Goal: Transaction & Acquisition: Book appointment/travel/reservation

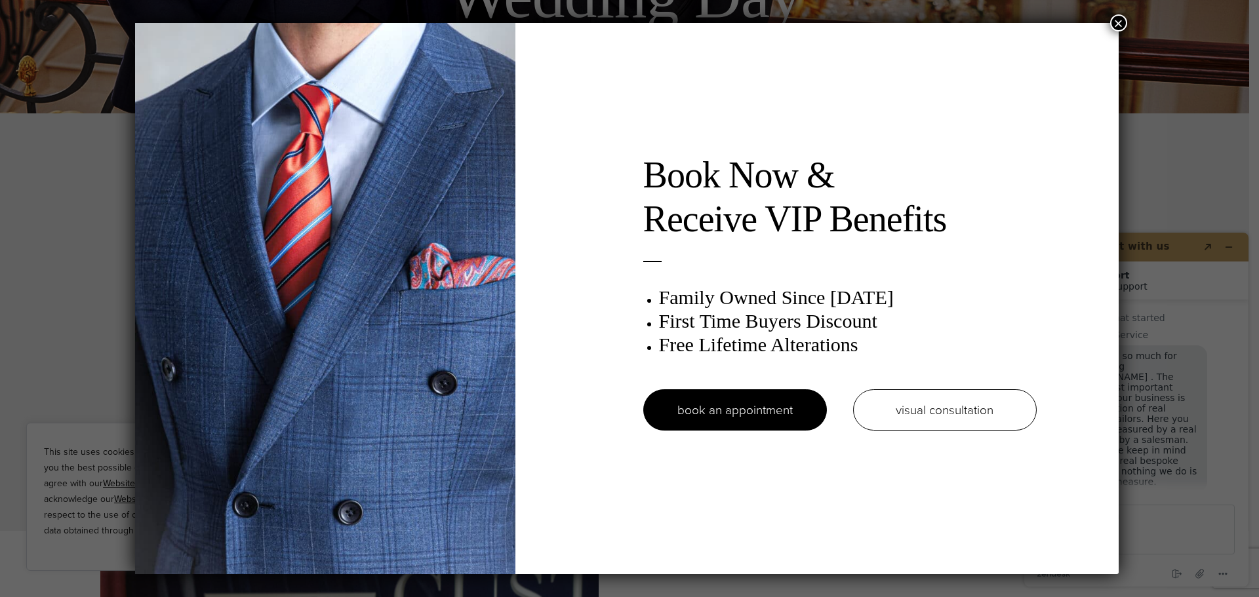
click at [1248, 597] on html "This site uses cookies, including third party cookies, to give you the best pos…" at bounding box center [629, 431] width 1259 height 7579
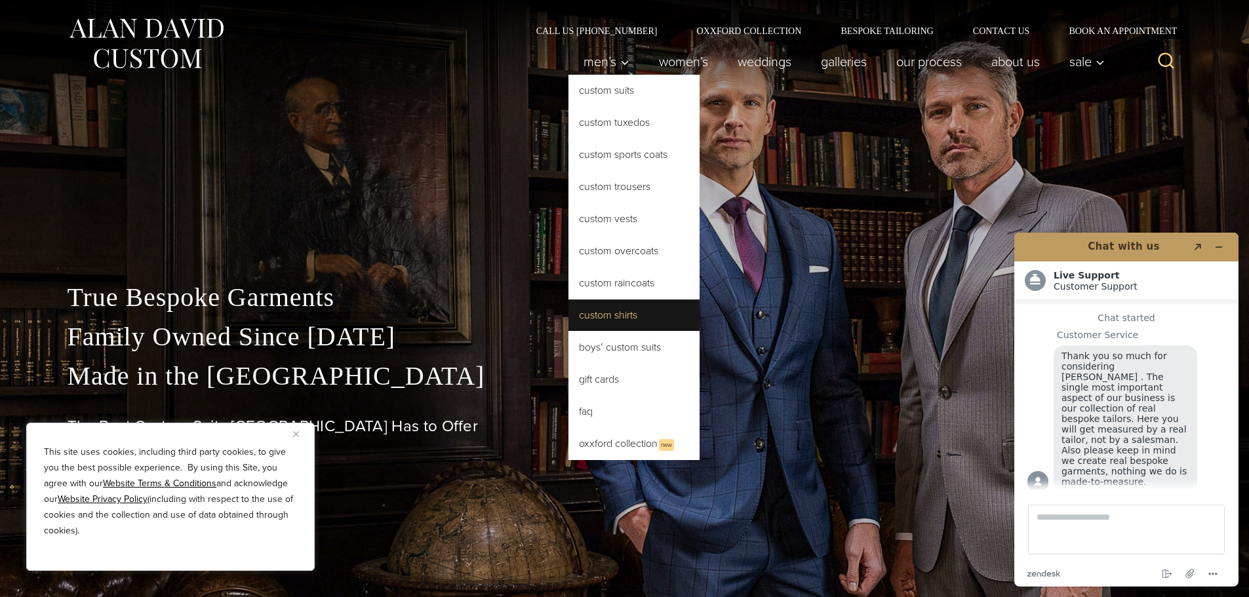
click at [614, 315] on link "Custom Shirts" at bounding box center [633, 315] width 131 height 31
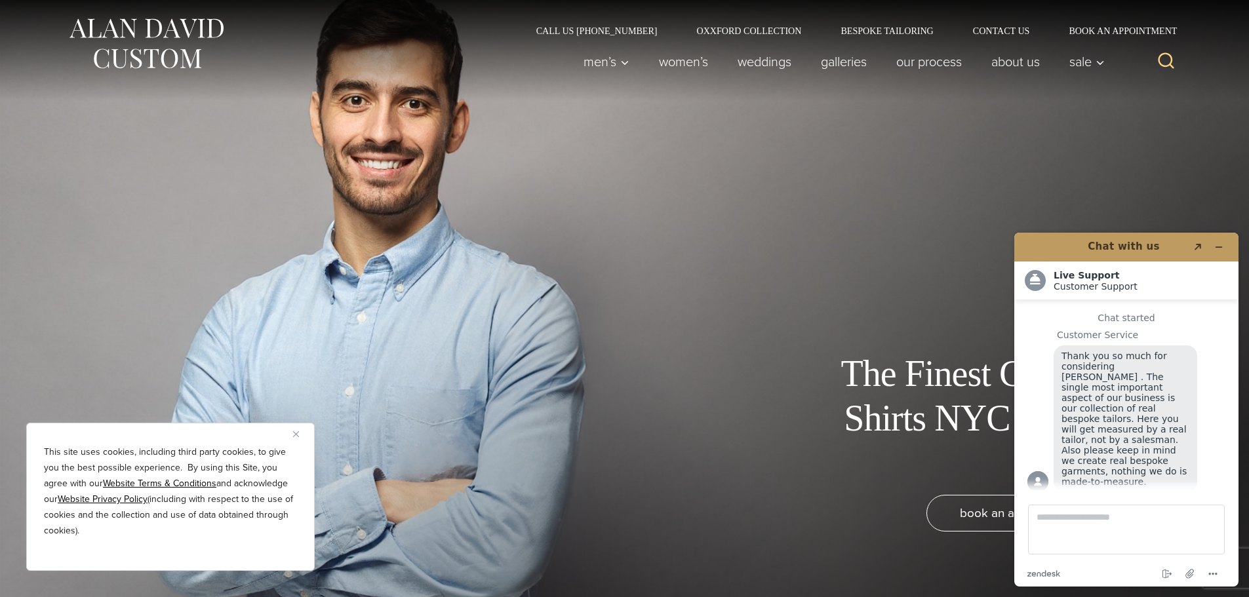
click at [1225, 208] on div at bounding box center [624, 298] width 1249 height 597
click at [834, 483] on h1 "The Finest Custom Shirts NYC Has to Offer" at bounding box center [962, 418] width 295 height 132
click at [887, 547] on div "book an appointment" at bounding box center [624, 539] width 1075 height 89
click at [293, 435] on img "Close" at bounding box center [296, 434] width 6 height 6
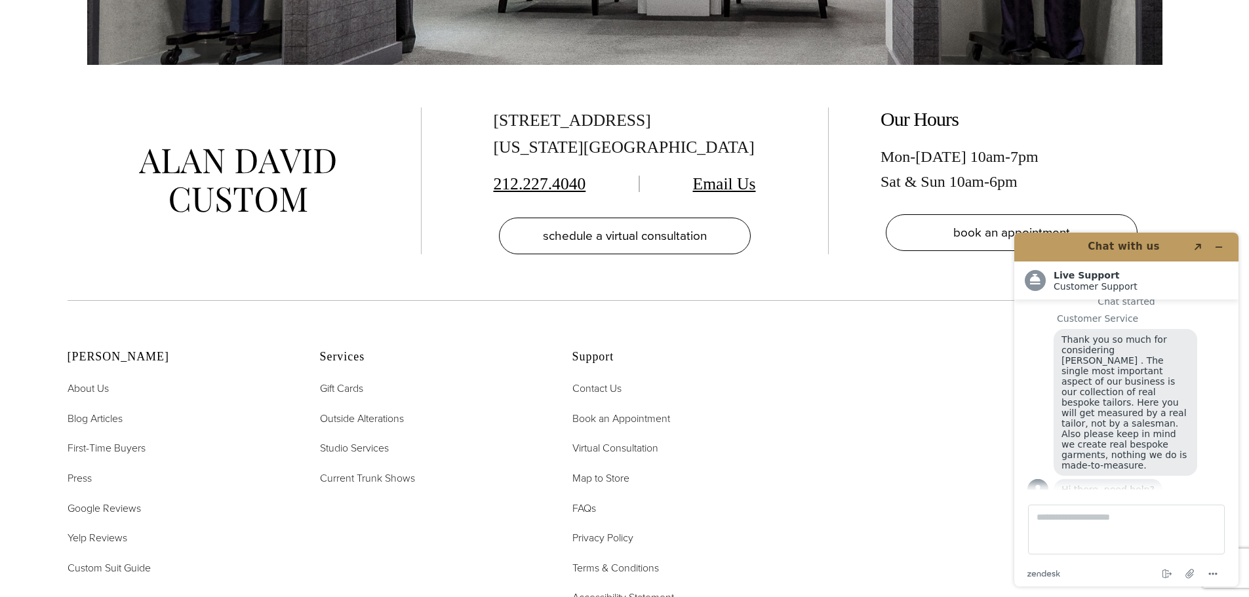
scroll to position [8207, 0]
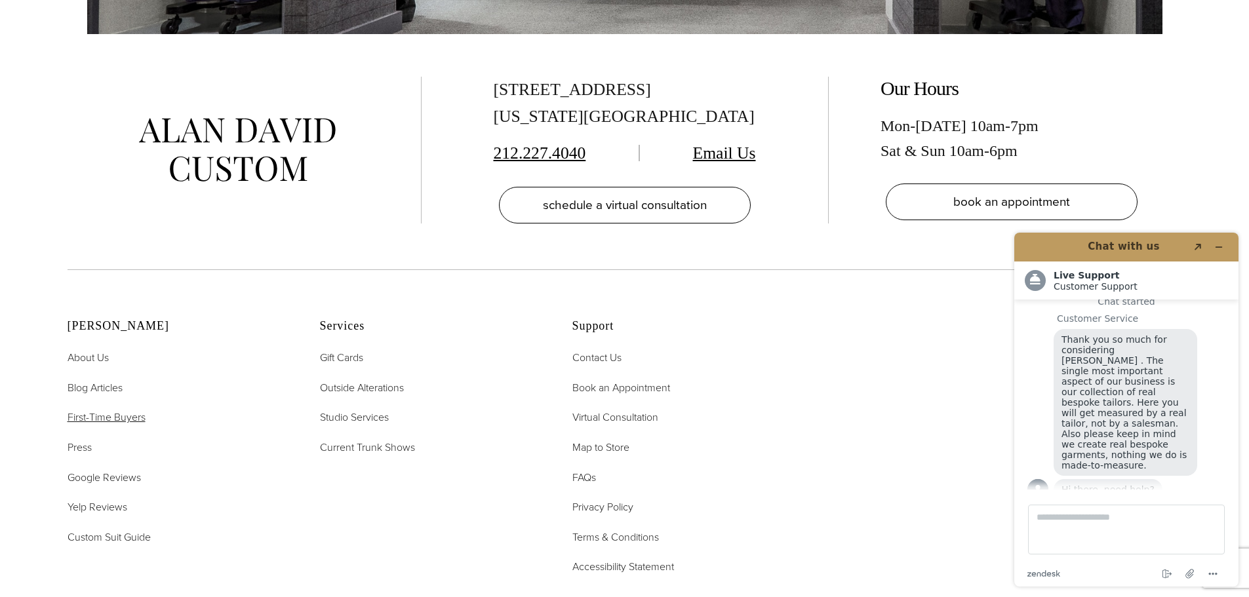
click at [88, 424] on span "First-Time Buyers" at bounding box center [107, 417] width 78 height 15
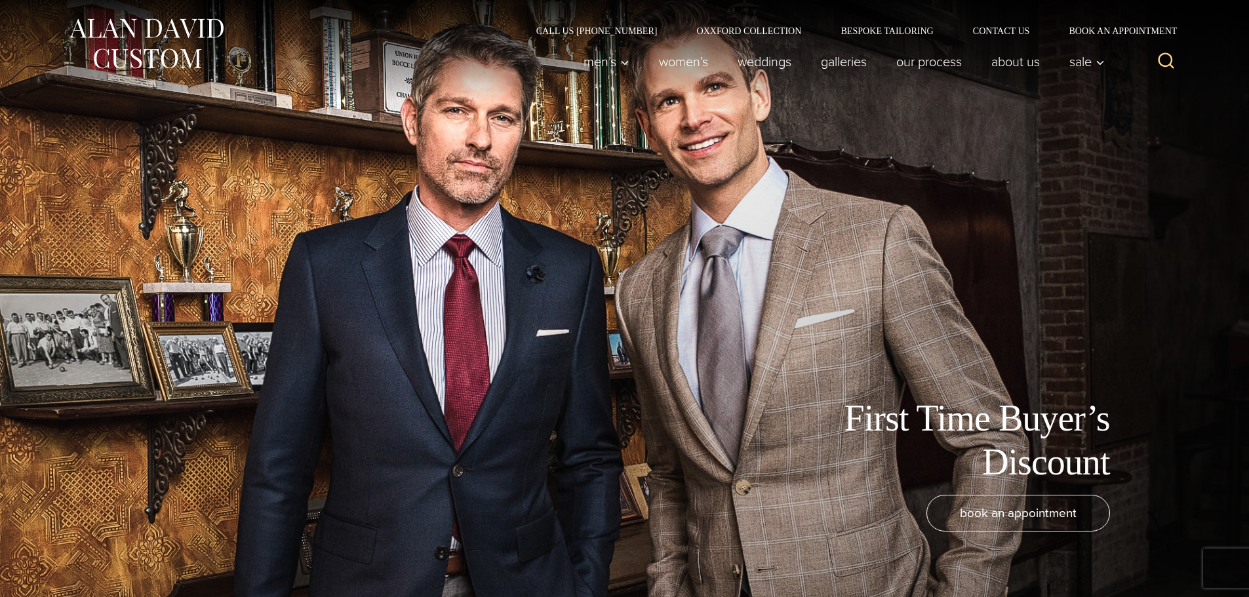
scroll to position [16, 0]
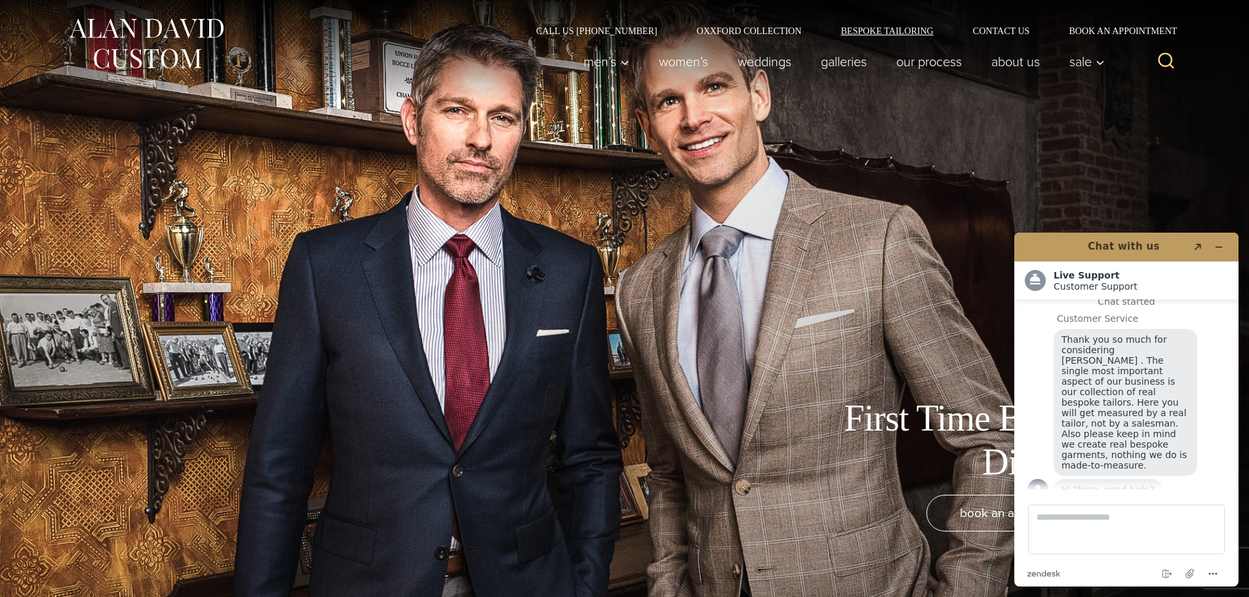
click at [906, 33] on link "Bespoke Tailoring" at bounding box center [887, 30] width 132 height 9
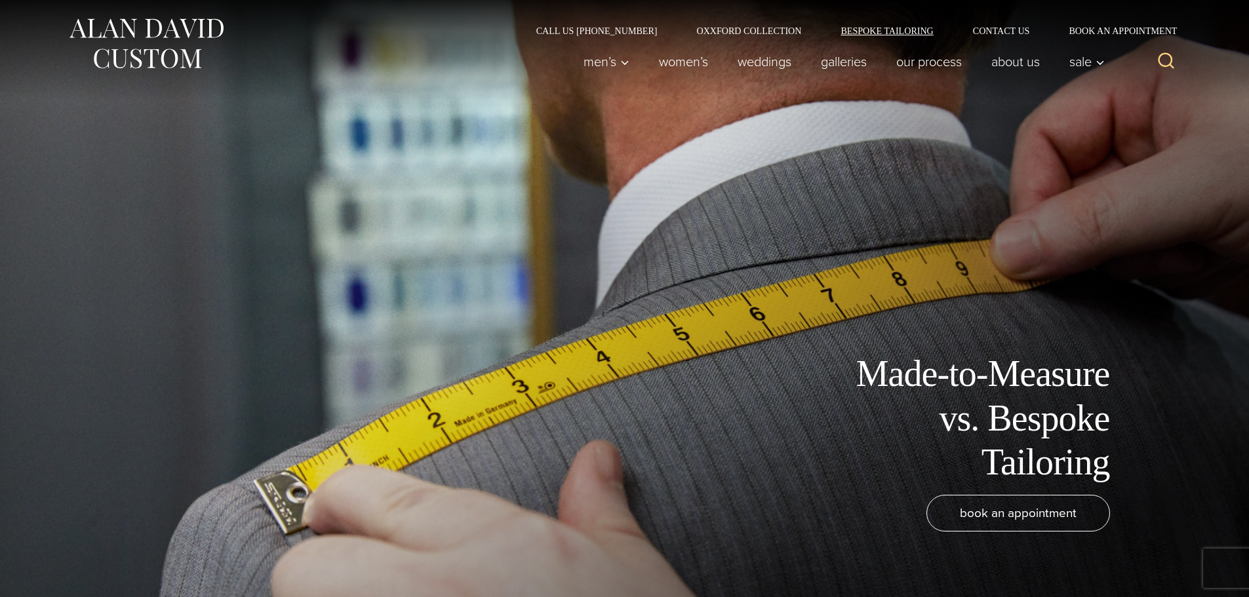
scroll to position [16, 0]
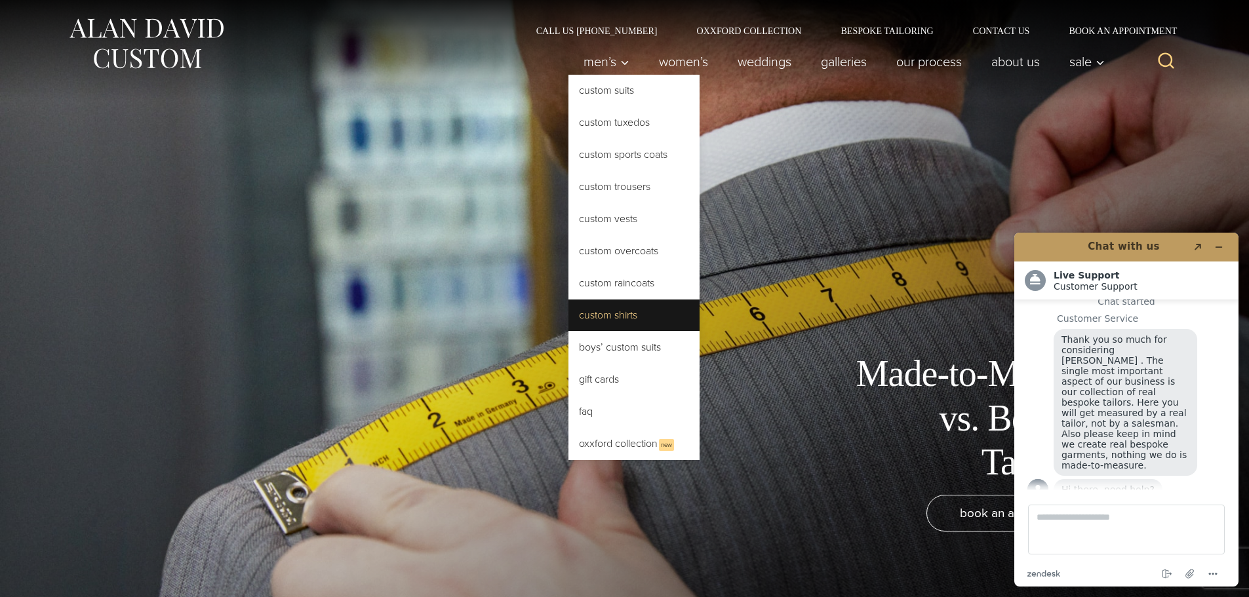
click at [616, 307] on link "Custom Shirts" at bounding box center [633, 315] width 131 height 31
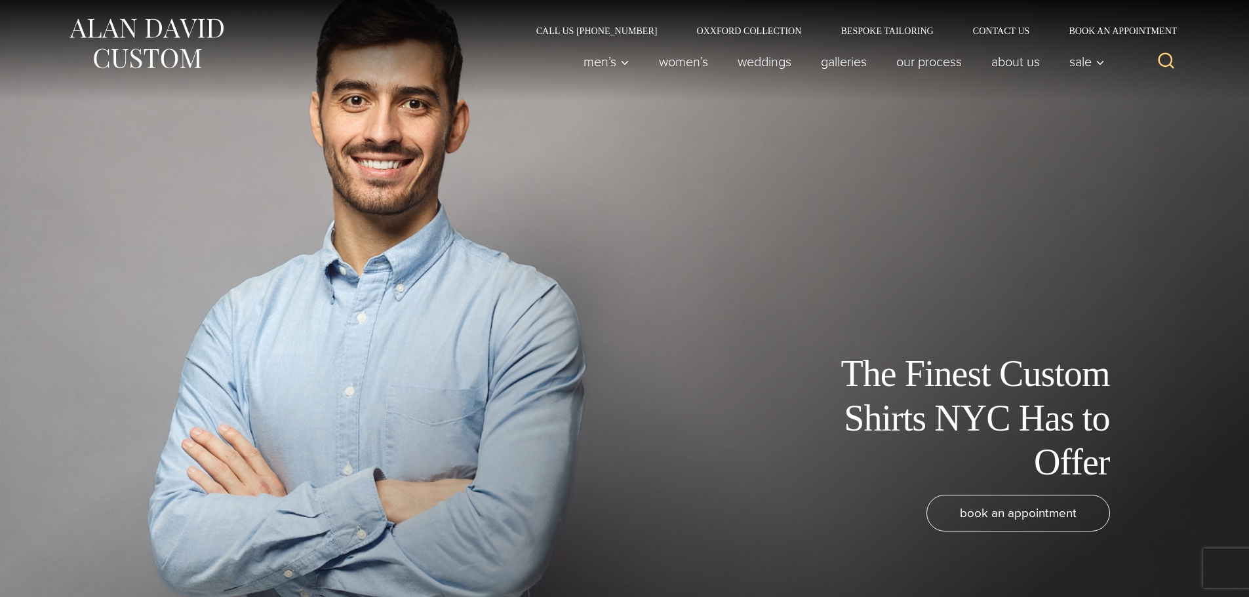
scroll to position [16, 0]
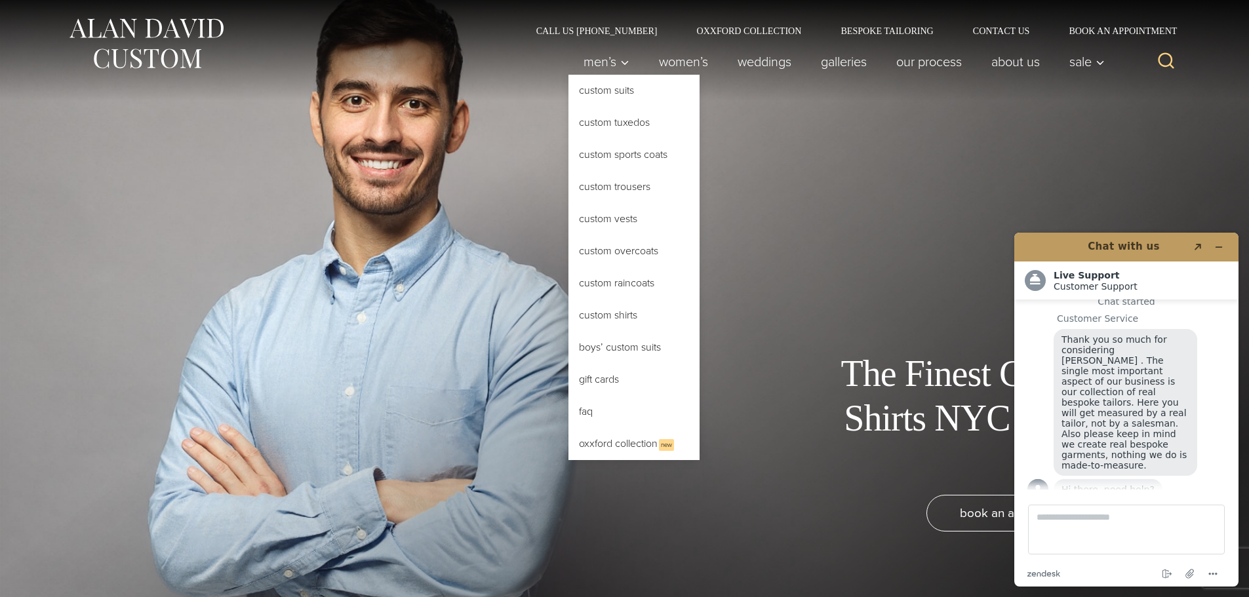
click at [623, 312] on link "Custom Shirts" at bounding box center [633, 315] width 131 height 31
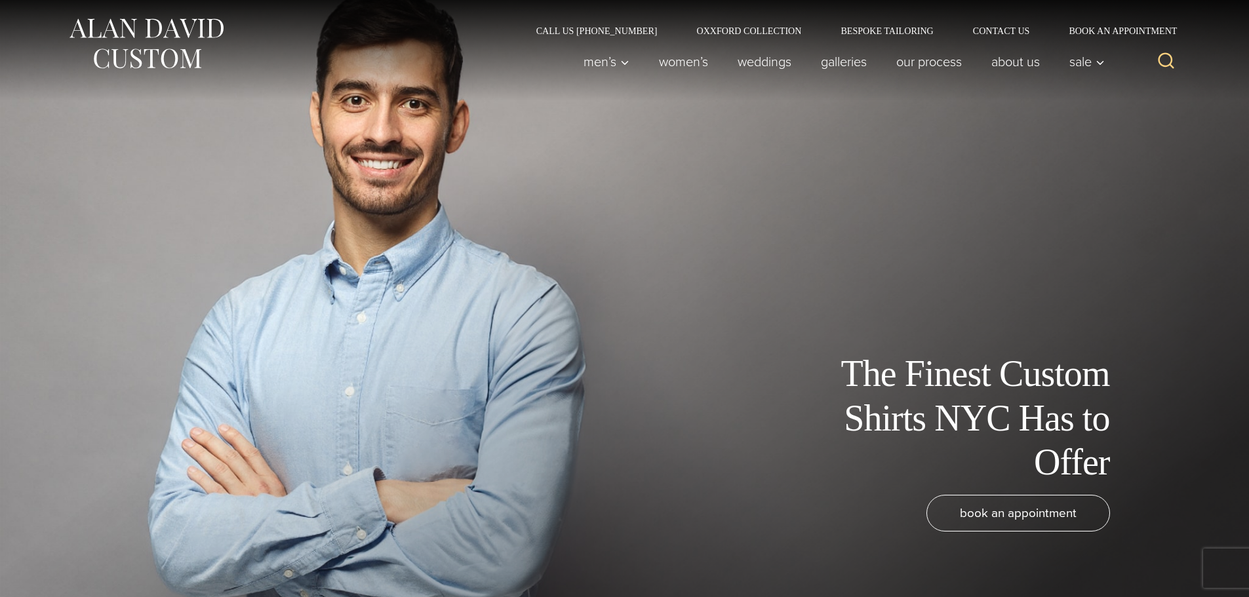
scroll to position [16, 0]
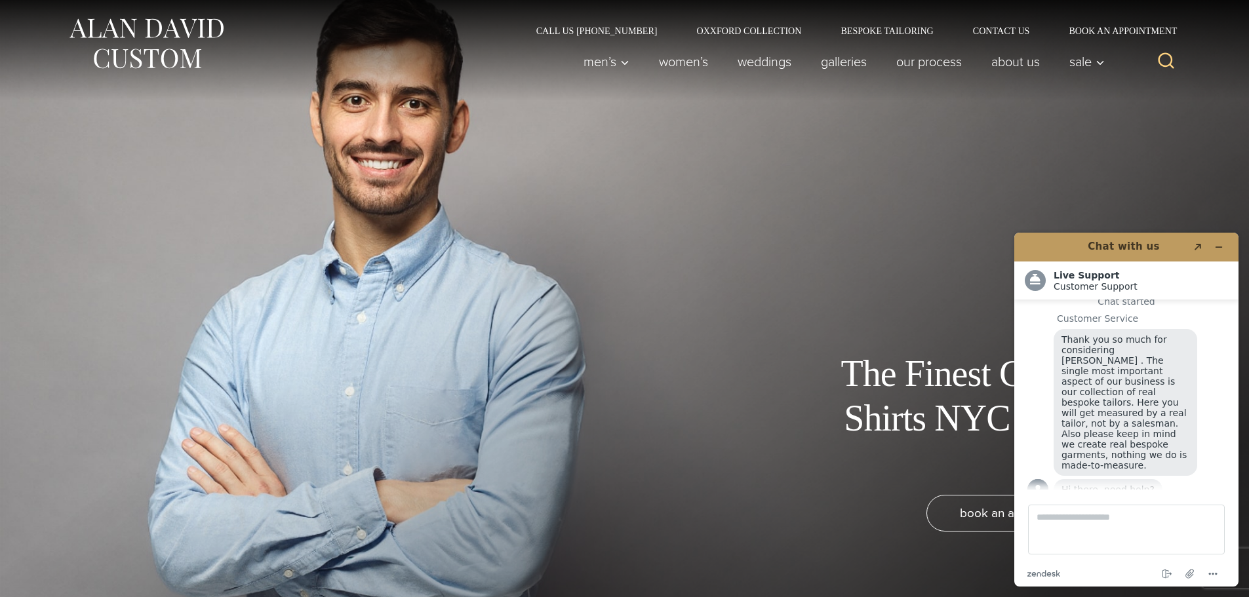
click at [857, 541] on div "book an appointment" at bounding box center [624, 539] width 1075 height 89
click at [1214, 244] on icon "Minimize widget" at bounding box center [1218, 247] width 9 height 9
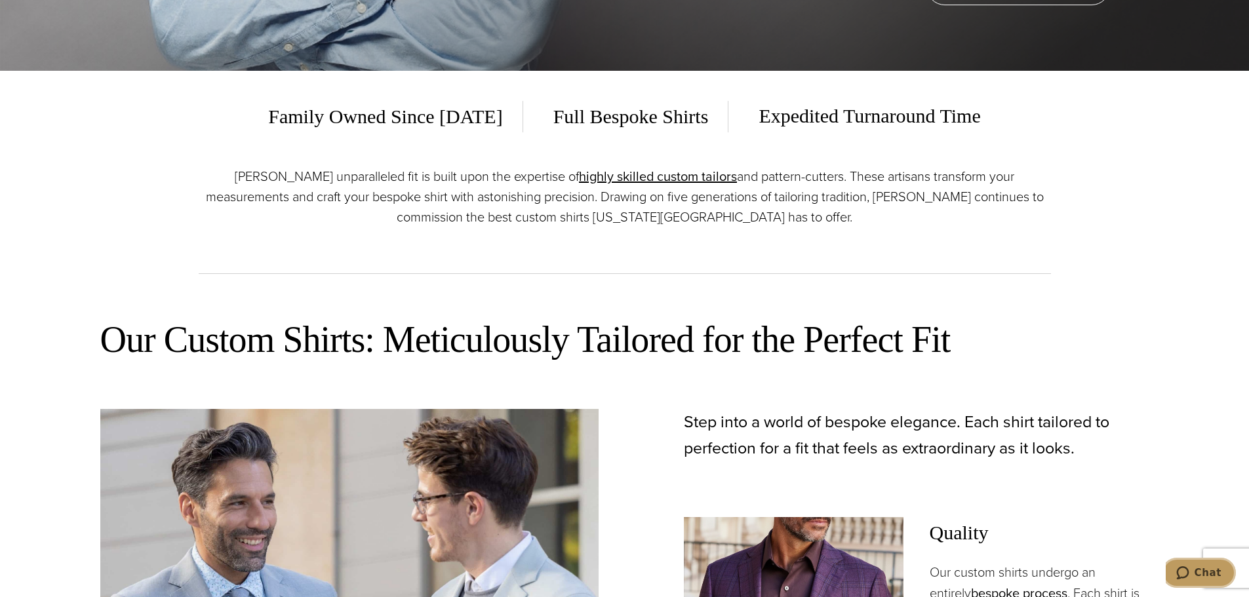
scroll to position [532, 0]
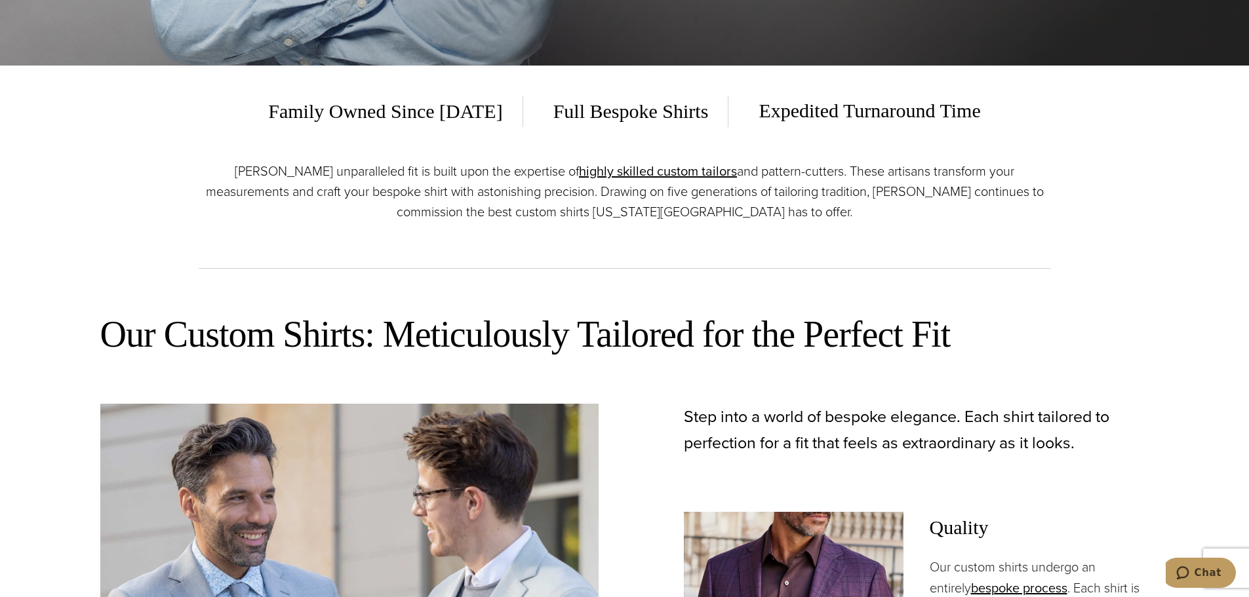
click at [851, 249] on div "Alan David’s unparalleled fit is built upon the expertise of highly skilled cus…" at bounding box center [625, 215] width 852 height 108
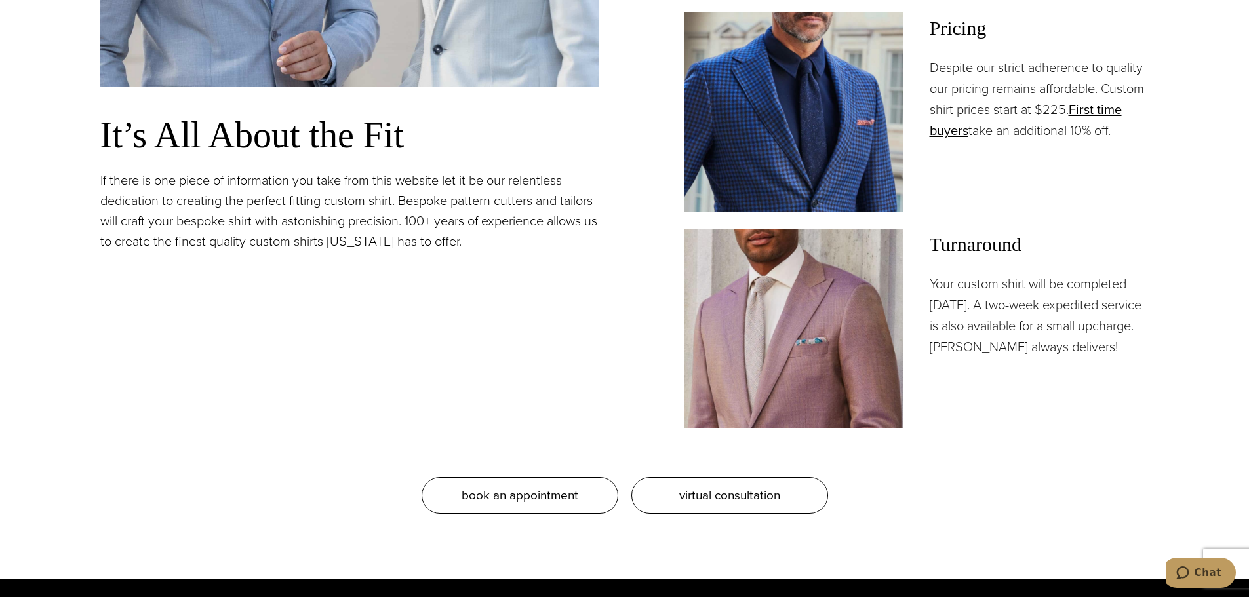
scroll to position [0, 0]
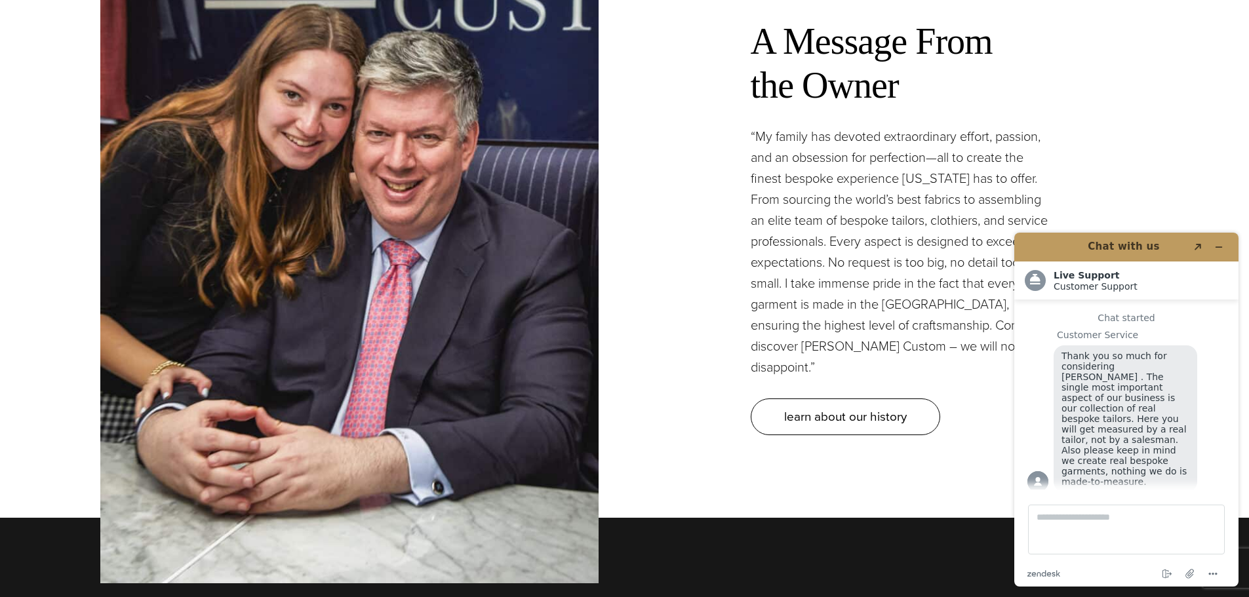
scroll to position [16, 0]
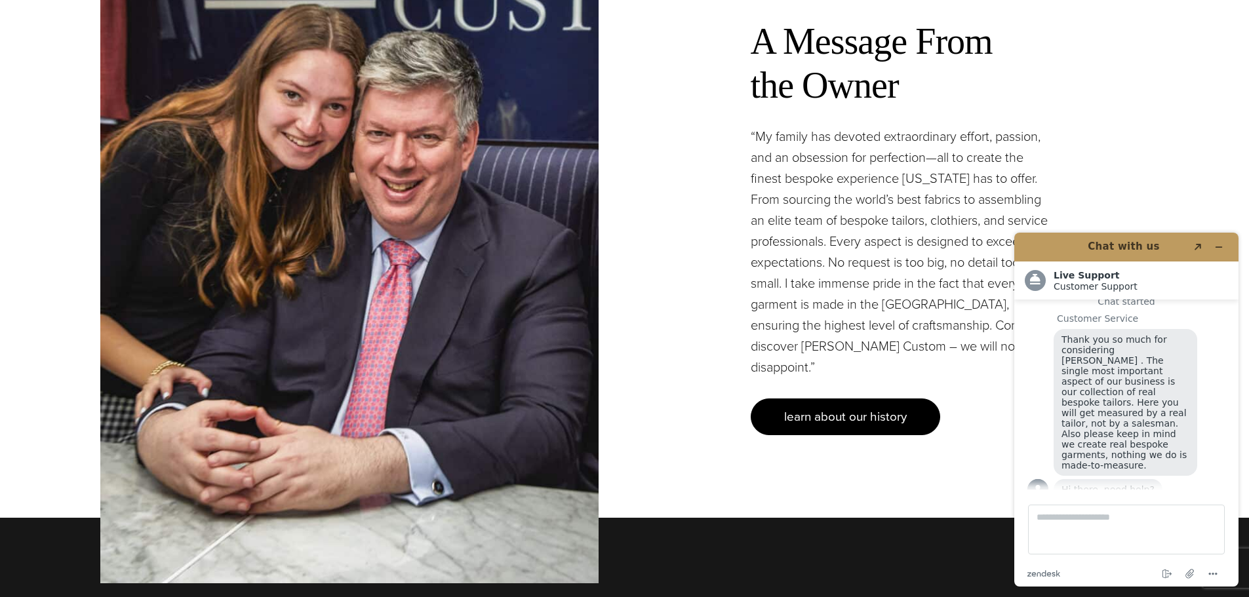
click at [825, 407] on span "learn about our history" at bounding box center [845, 416] width 123 height 19
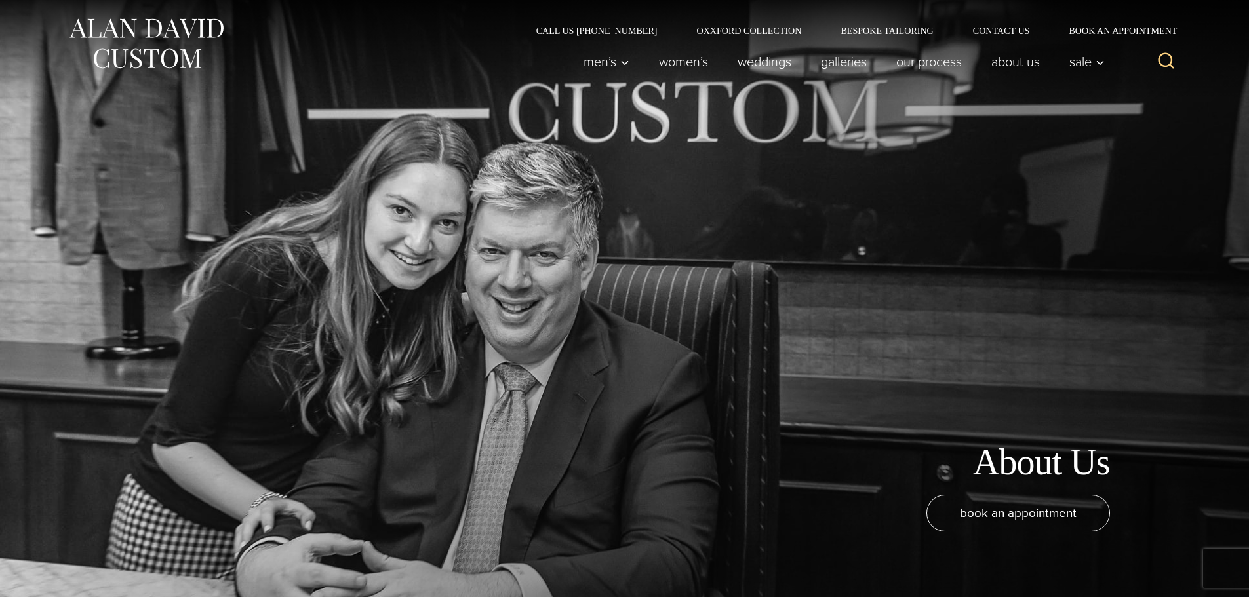
scroll to position [16, 0]
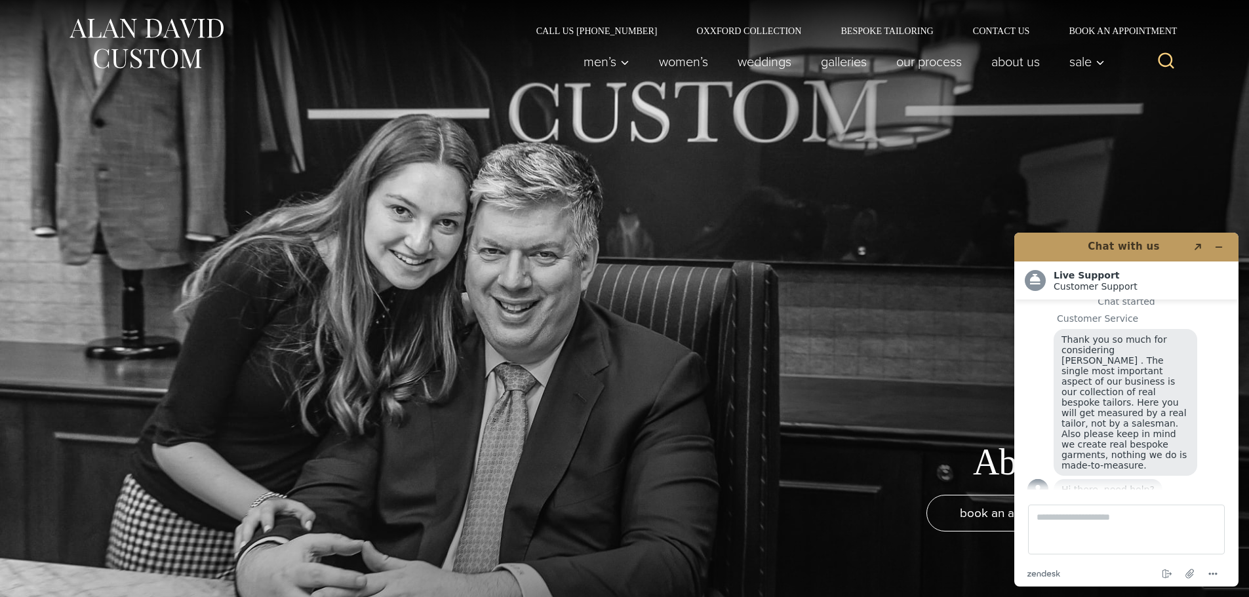
click at [1210, 214] on div at bounding box center [624, 298] width 1249 height 597
click at [1178, 199] on div at bounding box center [624, 298] width 1249 height 597
click at [900, 347] on div "About Us book an appointment" at bounding box center [624, 298] width 1075 height 597
click at [902, 357] on div "About Us book an appointment" at bounding box center [624, 298] width 1075 height 597
click at [962, 544] on div "book an appointment" at bounding box center [624, 539] width 1075 height 89
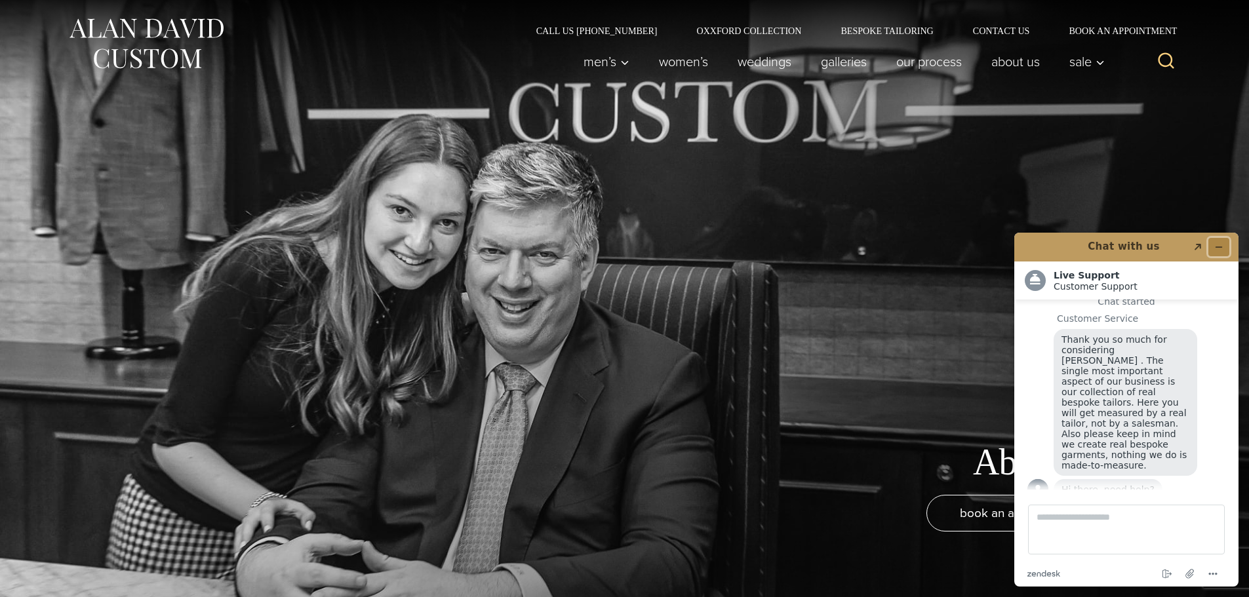
click at [1221, 248] on icon "Minimize widget" at bounding box center [1218, 247] width 9 height 9
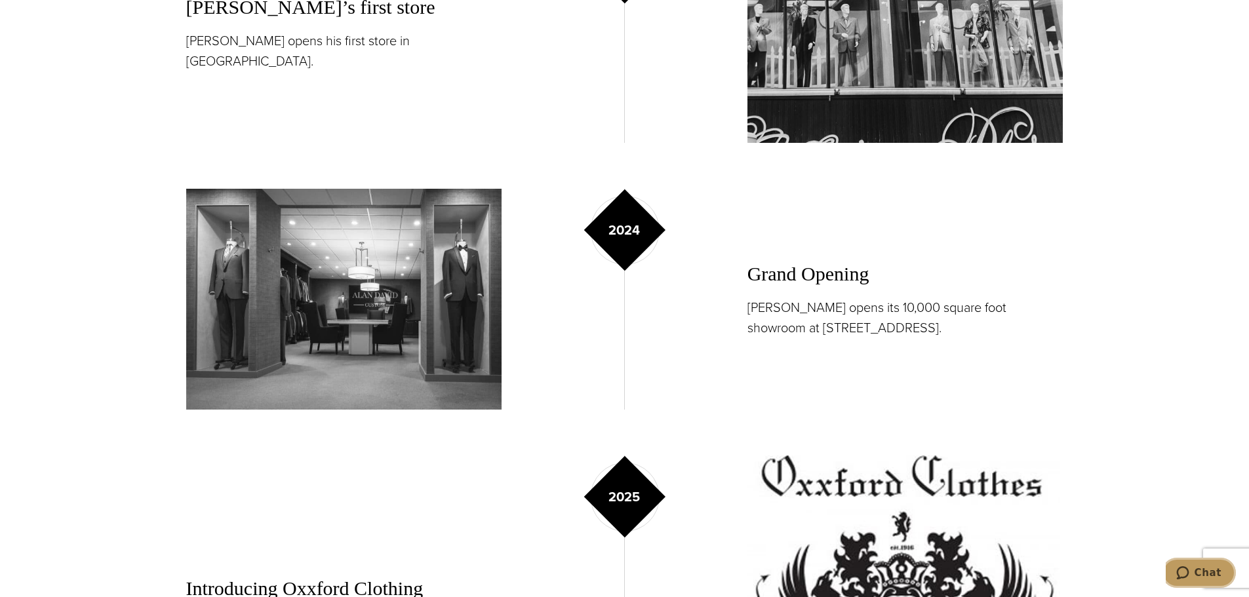
scroll to position [0, 0]
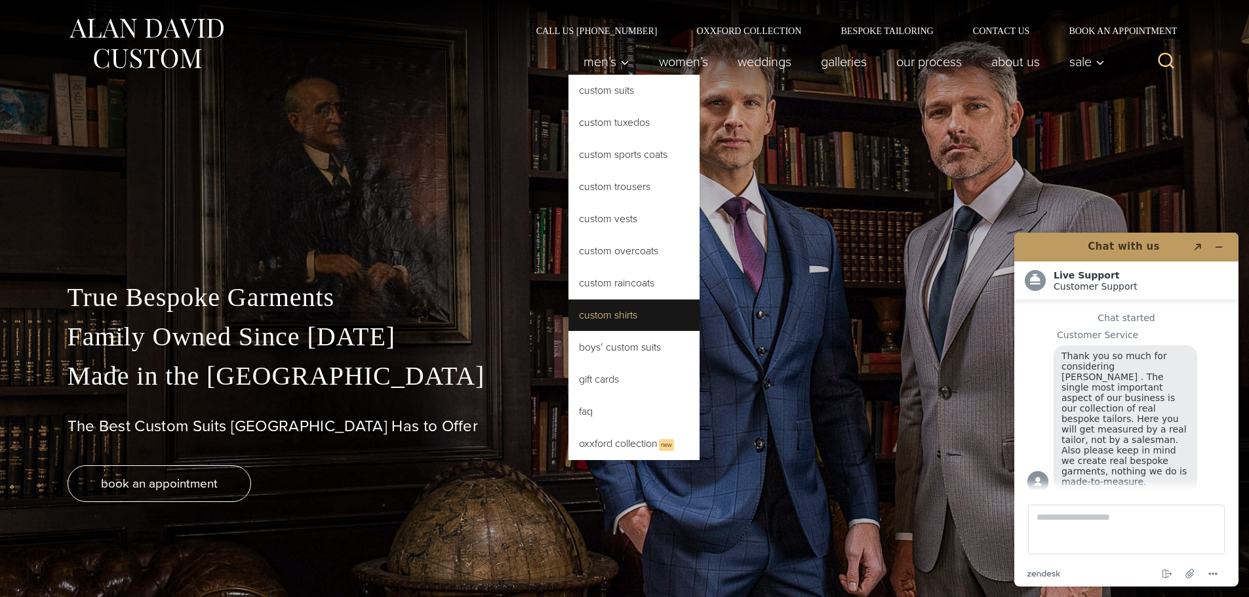
click at [599, 307] on link "Custom Shirts" at bounding box center [633, 315] width 131 height 31
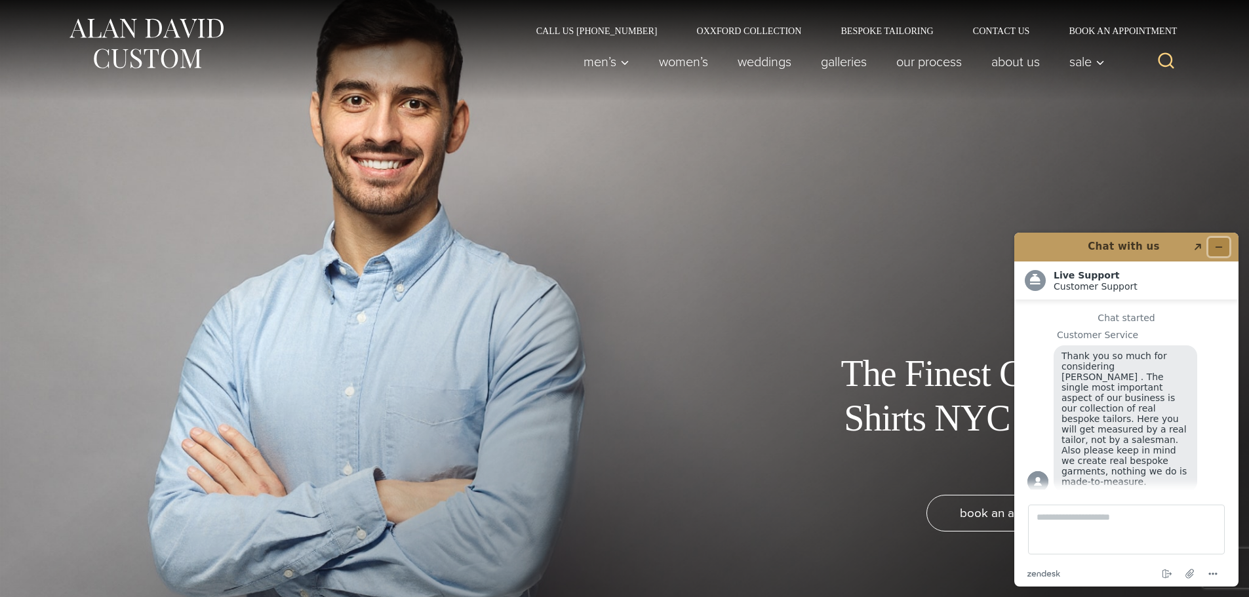
click at [1217, 247] on icon "Minimize widget" at bounding box center [1219, 247] width 6 height 0
